Goal: Task Accomplishment & Management: Manage account settings

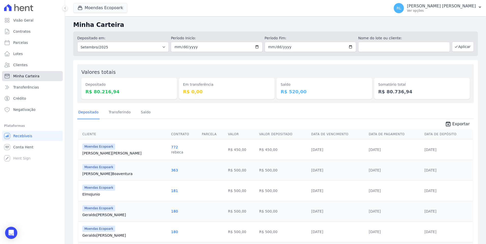
click at [39, 72] on link "Minha Carteira" at bounding box center [32, 76] width 61 height 10
click at [143, 113] on link "Saldo" at bounding box center [146, 112] width 12 height 13
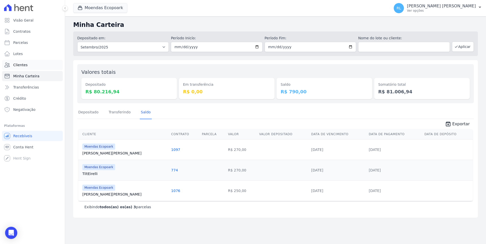
click at [28, 66] on link "Clientes" at bounding box center [32, 65] width 61 height 10
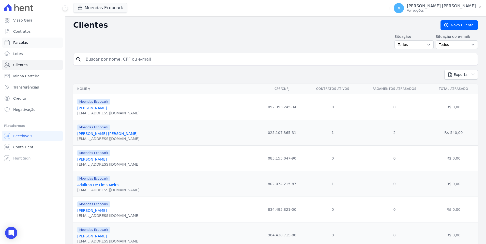
click at [29, 41] on link "Parcelas" at bounding box center [32, 43] width 61 height 10
select select
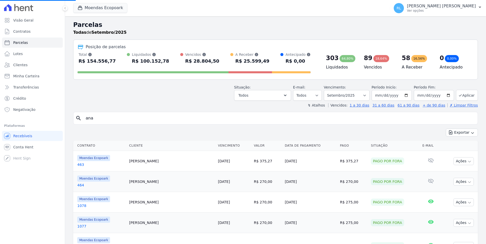
select select
click at [471, 95] on button "Aplicar" at bounding box center [467, 95] width 22 height 11
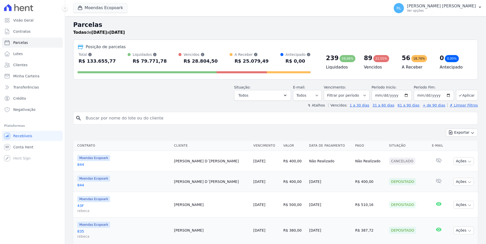
select select
click at [97, 121] on input "search" at bounding box center [279, 118] width 393 height 10
type input "rilza"
select select
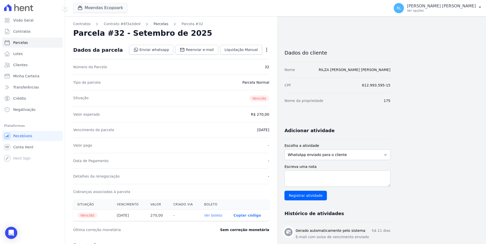
click at [153, 24] on link "Parcelas" at bounding box center [160, 23] width 15 height 5
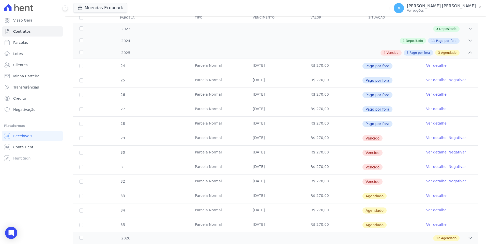
scroll to position [76, 0]
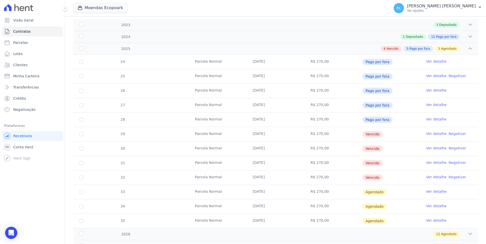
click at [430, 135] on link "Ver detalhe" at bounding box center [436, 133] width 20 height 5
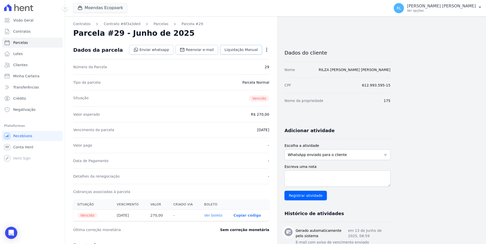
click at [243, 53] on link "Liquidação Manual" at bounding box center [241, 50] width 42 height 10
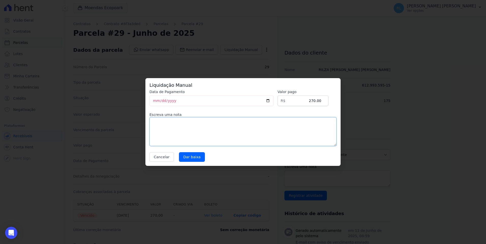
click at [186, 139] on textarea at bounding box center [242, 131] width 187 height 29
type textarea "pix"
click at [187, 156] on input "Dar baixa" at bounding box center [192, 157] width 26 height 10
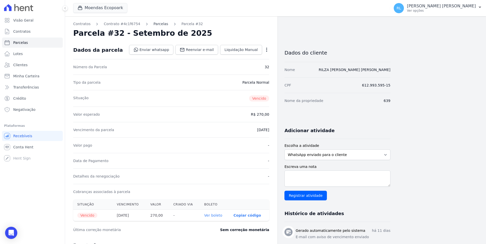
click at [158, 24] on link "Parcelas" at bounding box center [160, 23] width 15 height 5
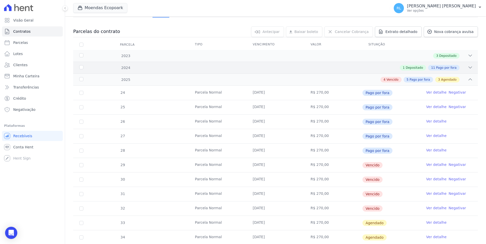
scroll to position [76, 0]
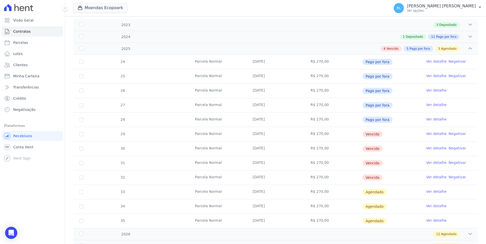
click at [426, 134] on link "Ver detalhe" at bounding box center [436, 133] width 20 height 5
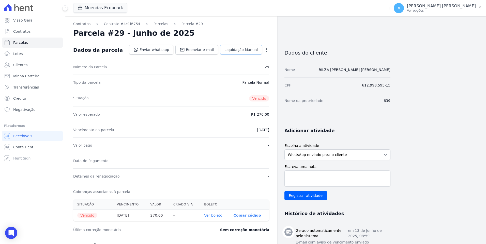
click at [257, 51] on span "Liquidação Manual" at bounding box center [240, 49] width 33 height 5
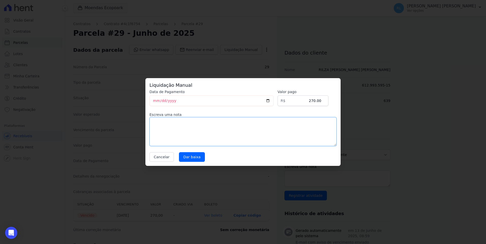
click at [185, 125] on textarea at bounding box center [242, 131] width 187 height 29
type textarea "pix"
click at [183, 155] on input "Dar baixa" at bounding box center [192, 157] width 26 height 10
